Goal: Information Seeking & Learning: Learn about a topic

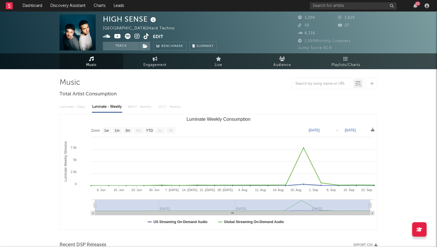
select select "1w"
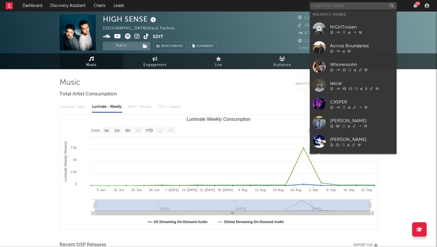
click at [322, 4] on input "text" at bounding box center [353, 5] width 87 height 7
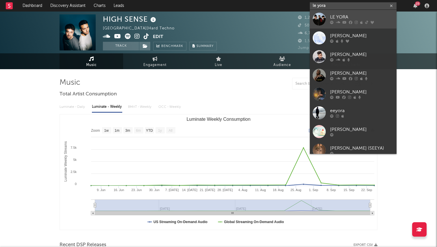
type input "le yora"
click at [345, 15] on div "LE YORA" at bounding box center [362, 17] width 64 height 7
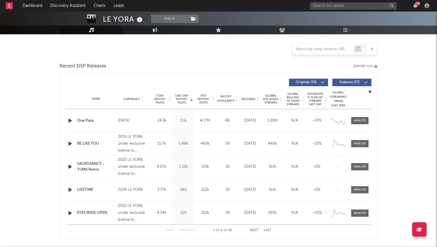
select select "6m"
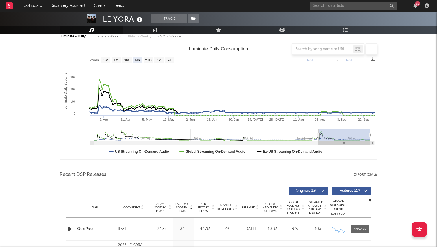
scroll to position [65, 0]
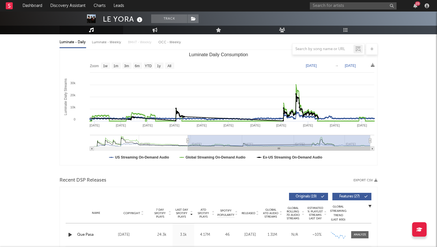
drag, startPoint x: 318, startPoint y: 141, endPoint x: 163, endPoint y: 157, distance: 156.2
click at [163, 157] on icon "Created with Highcharts 10.3.3 Luminate Daily Streams Luminate Daily Consumptio…" at bounding box center [218, 108] width 317 height 116
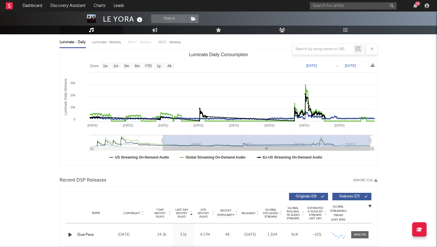
type input "[DATE]"
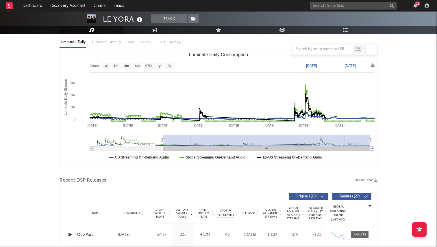
type input "[DATE]"
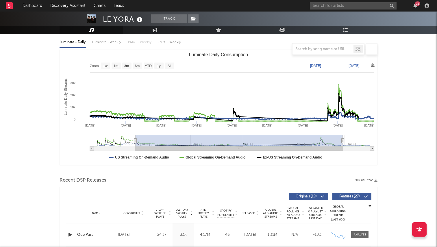
type input "[DATE]"
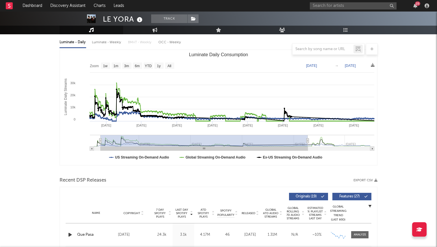
type input "[DATE]"
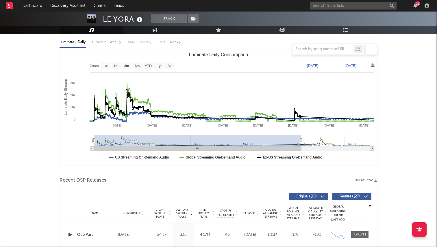
drag, startPoint x: 164, startPoint y: 140, endPoint x: 91, endPoint y: 144, distance: 73.7
click at [91, 144] on icon "Created with Highcharts 10.3.3 Luminate Daily Streams Luminate Daily Consumptio…" at bounding box center [218, 108] width 317 height 116
drag, startPoint x: 94, startPoint y: 140, endPoint x: 90, endPoint y: 140, distance: 3.5
click at [90, 140] on icon "Created with Highcharts 10.3.3 Luminate Daily Streams Luminate Daily Consumptio…" at bounding box center [218, 108] width 317 height 116
drag, startPoint x: 92, startPoint y: 141, endPoint x: 85, endPoint y: 141, distance: 7.8
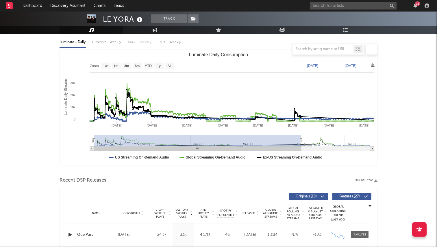
click at [85, 141] on icon "Created with Highcharts 10.3.3 Luminate Daily Streams Luminate Daily Consumptio…" at bounding box center [218, 108] width 317 height 116
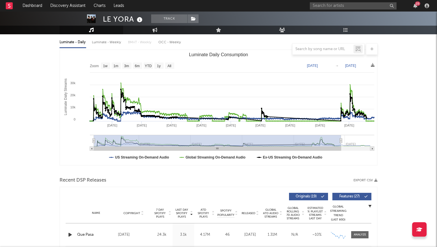
type input "[DATE]"
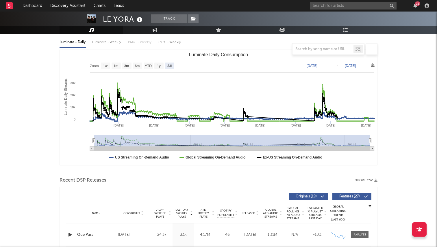
select select "All"
type input "[DATE]"
drag, startPoint x: 300, startPoint y: 139, endPoint x: 393, endPoint y: 152, distance: 94.2
